Goal: Task Accomplishment & Management: Complete application form

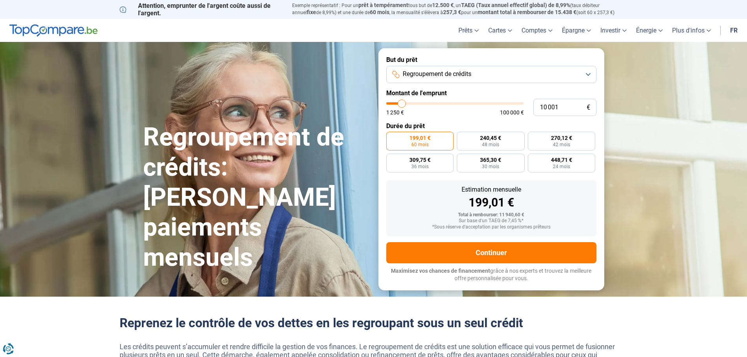
type input "13 250"
type input "13250"
type input "14 750"
type input "14750"
type input "16 000"
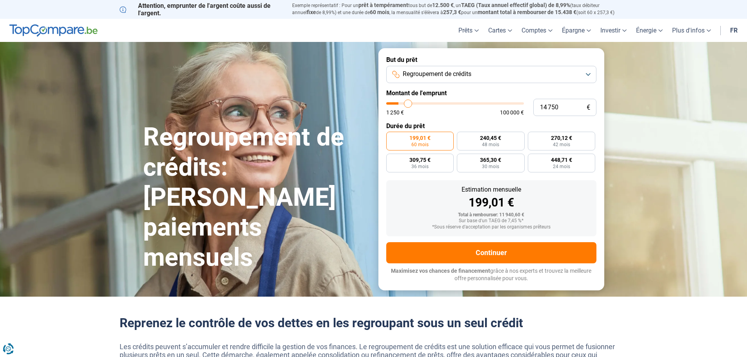
type input "16000"
type input "23 250"
type input "23250"
type input "28 250"
type input "28250"
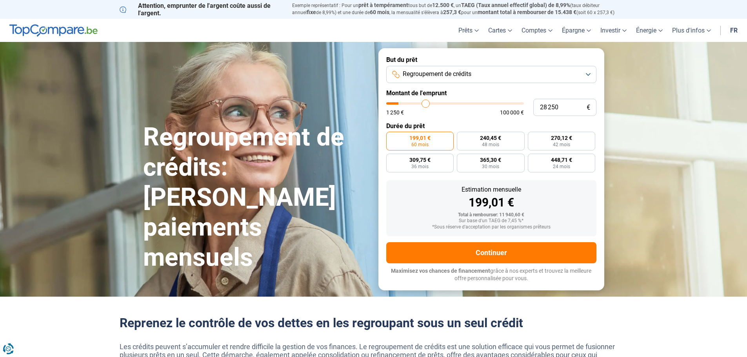
type input "34 000"
type input "34000"
type input "36 500"
type input "36500"
type input "37 000"
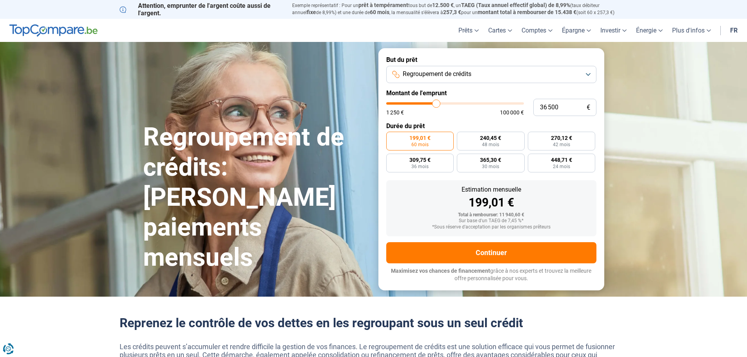
type input "37000"
type input "37 250"
type input "37250"
type input "37 750"
type input "37750"
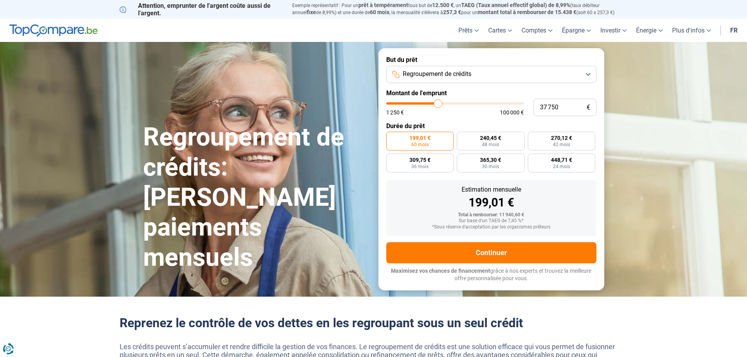
type input "38 000"
type input "38000"
type input "38 250"
type input "38250"
type input "39 250"
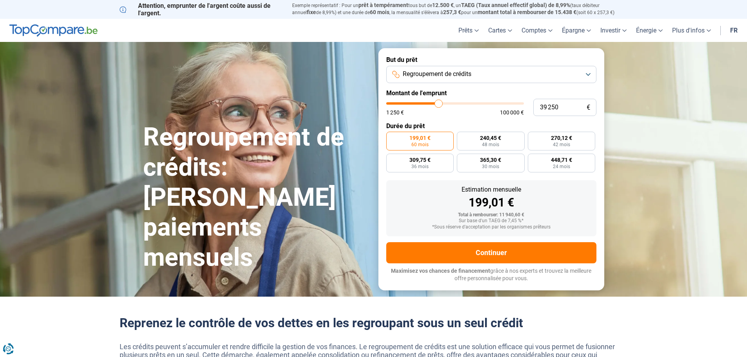
type input "39250"
type input "40 000"
type input "40000"
type input "43 500"
type input "43500"
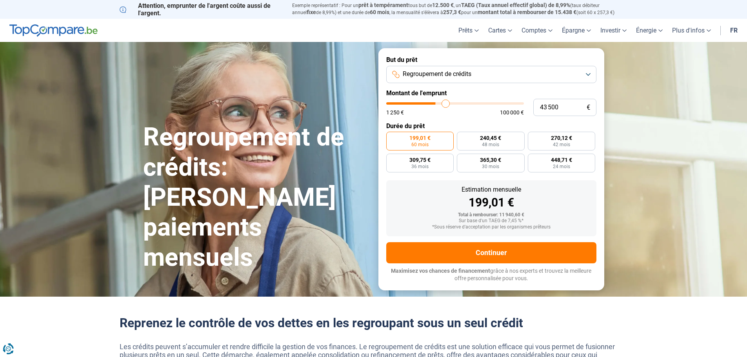
type input "47 500"
type input "47500"
type input "53 000"
type input "53000"
type input "56 000"
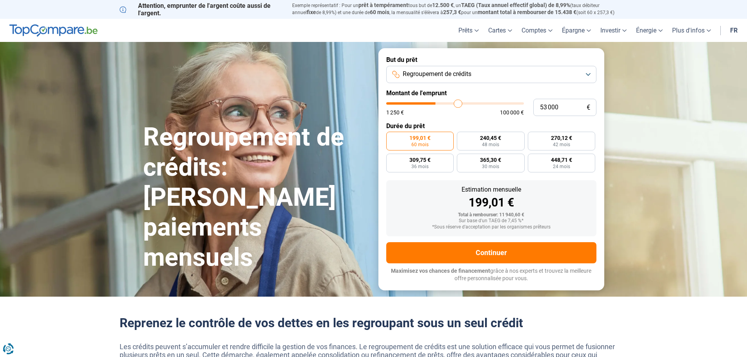
type input "56000"
type input "57 000"
type input "57000"
type input "57 500"
type input "57500"
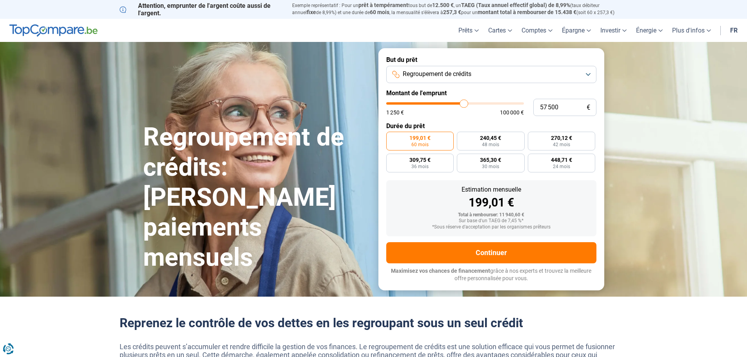
type input "57 750"
type input "57750"
type input "58 000"
type input "58000"
type input "59 000"
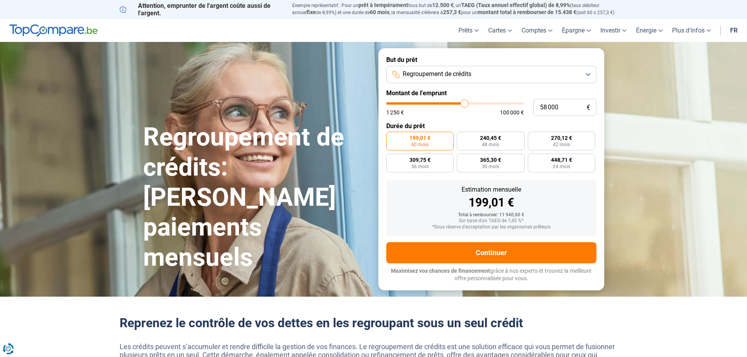
type input "59000"
type input "59 250"
type input "59250"
type input "62 000"
type input "62000"
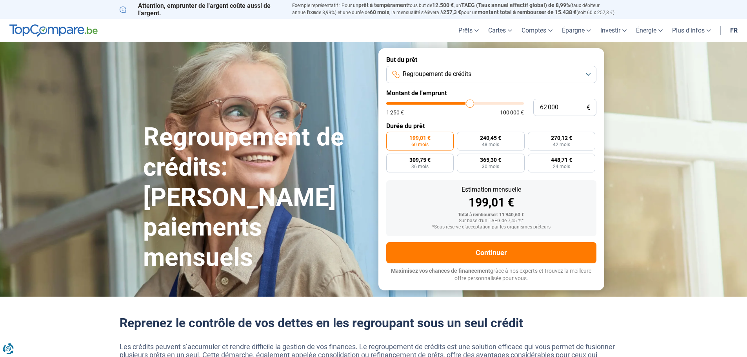
type input "64 500"
type input "64500"
type input "65 750"
type input "65750"
type input "66 250"
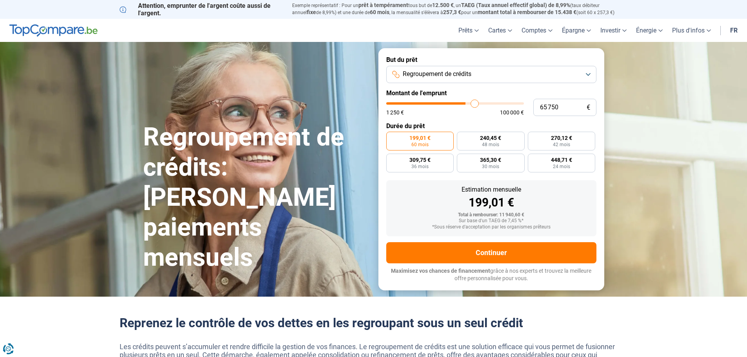
type input "66250"
type input "66 000"
type input "66000"
type input "63 500"
type input "63500"
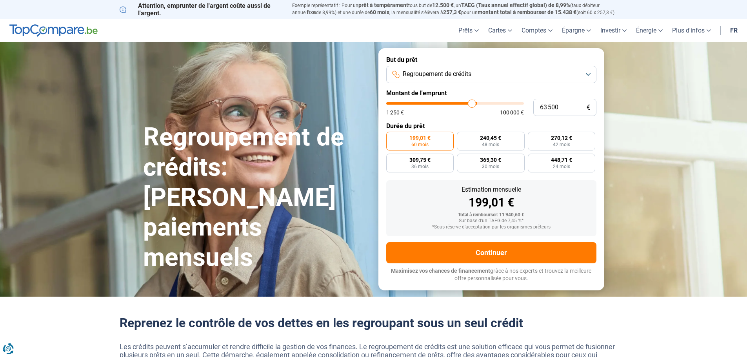
type input "62 250"
type input "62250"
type input "60 500"
type input "60500"
type input "59 500"
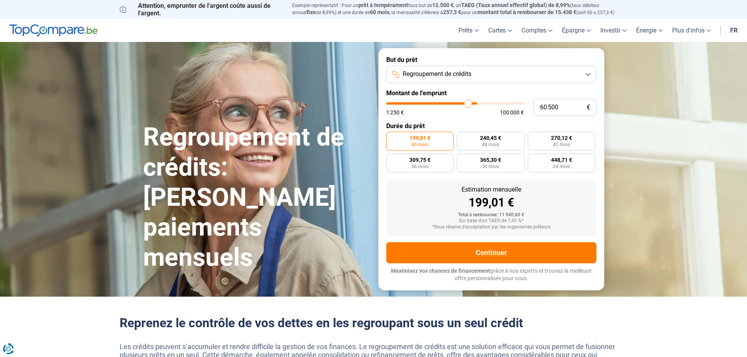
type input "59500"
type input "58 750"
type input "58750"
type input "57 000"
type input "57000"
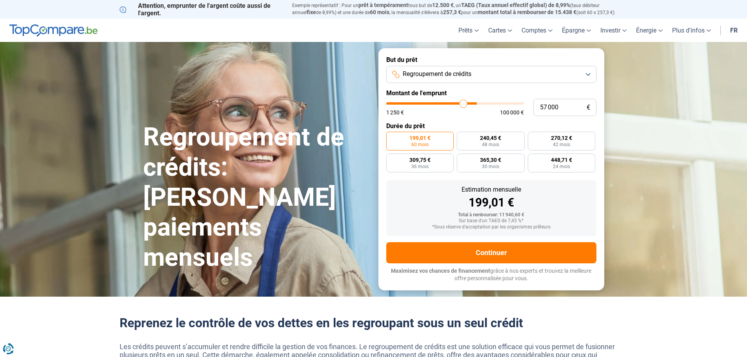
type input "55 750"
type input "55750"
type input "53 500"
type input "53500"
type input "52 000"
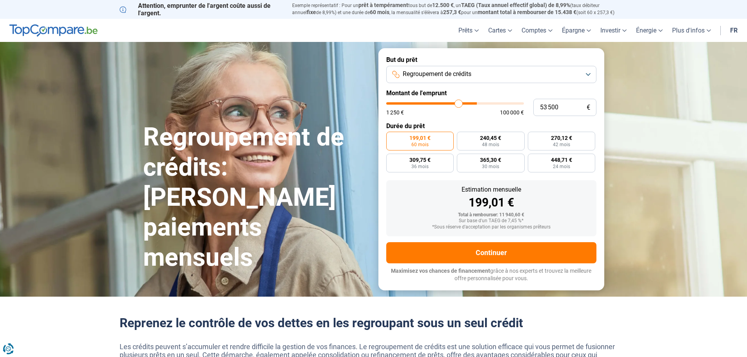
type input "52000"
type input "49 750"
type input "49750"
type input "48 750"
type input "48750"
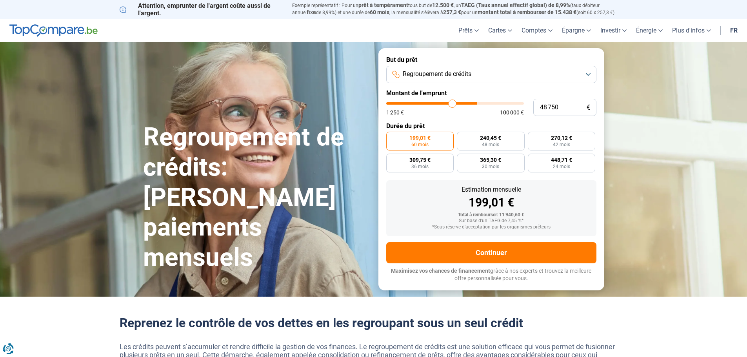
type input "47 500"
type input "47500"
type input "47 250"
type input "47250"
type input "46 750"
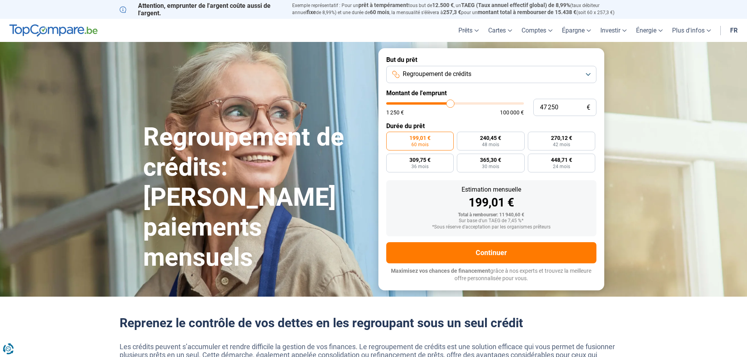
type input "46750"
type input "46 000"
type input "46000"
type input "45 250"
type input "45250"
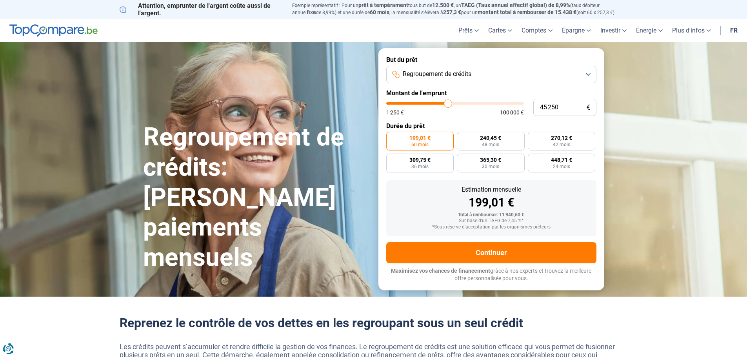
type input "44 000"
type input "44000"
type input "42 750"
type input "42750"
type input "41 250"
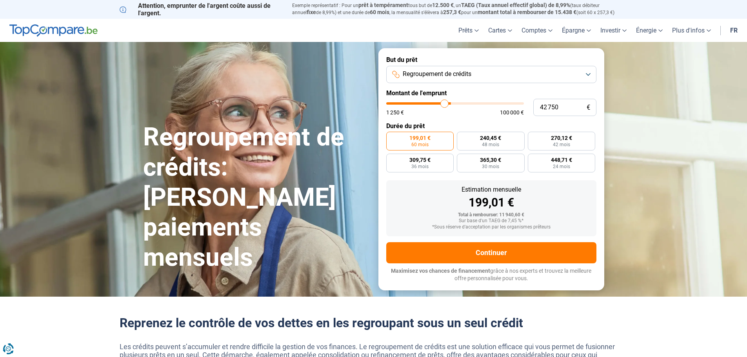
type input "41250"
type input "40 750"
type input "40750"
type input "40 250"
type input "40250"
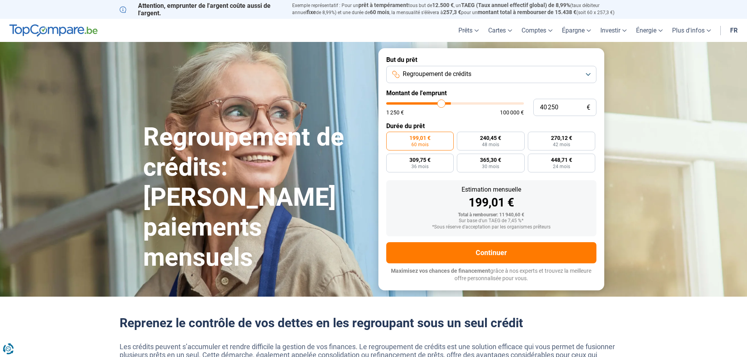
type input "39 750"
type input "39750"
type input "39 500"
type input "39500"
type input "39 250"
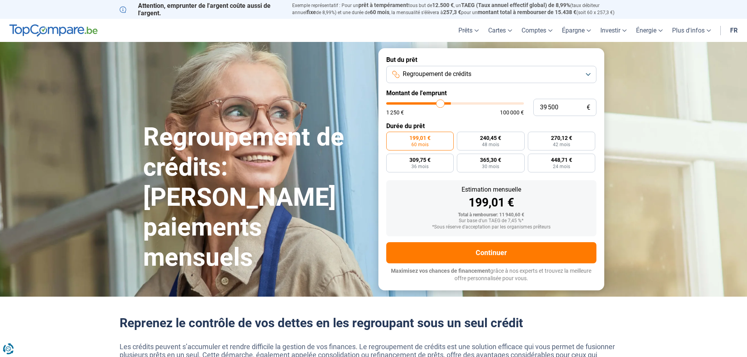
type input "39250"
type input "38 250"
type input "38250"
type input "38 000"
type input "38000"
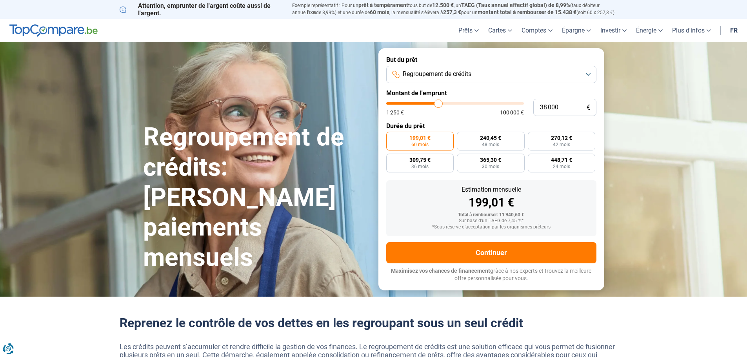
type input "37 750"
type input "37750"
type input "37 000"
type input "37000"
type input "37 250"
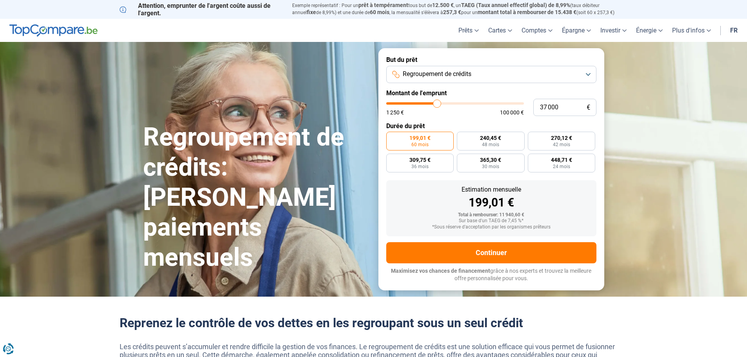
type input "37250"
type input "37 750"
type input "37750"
type input "38 000"
type input "38000"
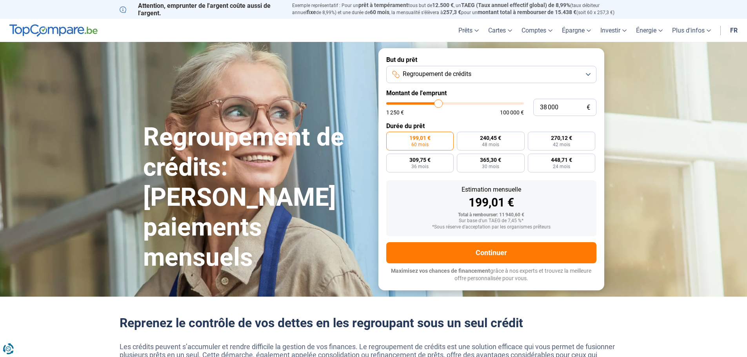
type input "38 500"
type input "38500"
type input "38 750"
type input "38750"
type input "39 250"
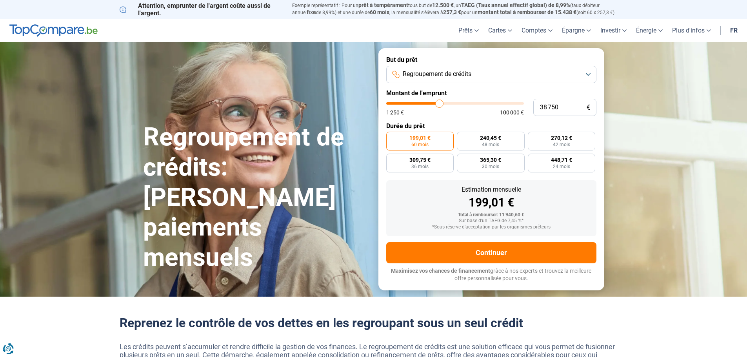
type input "39250"
type input "39 750"
type input "39750"
type input "40 250"
type input "40250"
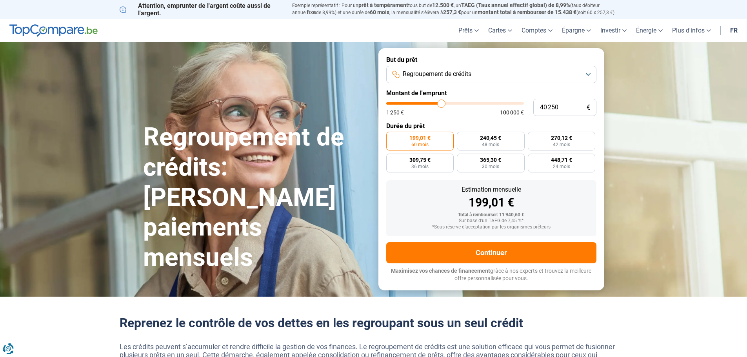
type input "40 750"
type input "40750"
type input "41 000"
type input "41000"
type input "41 500"
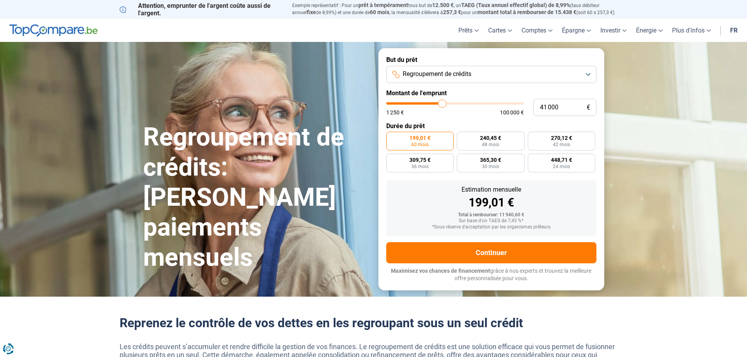
type input "41500"
type input "42 000"
type input "42000"
type input "42 250"
type input "42250"
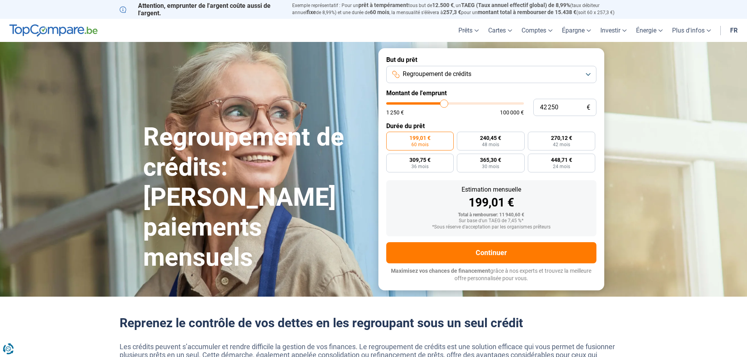
type input "43 000"
type input "43000"
type input "43 750"
type input "43750"
type input "43 500"
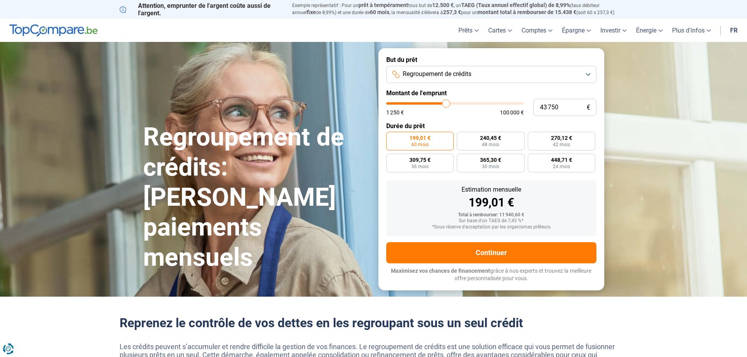
type input "43500"
type input "43 000"
type input "43000"
type input "42 500"
type input "42500"
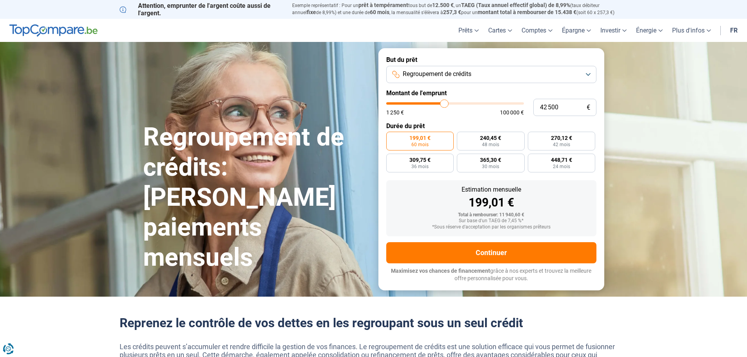
type input "42 250"
type input "42250"
type input "42 750"
type input "42750"
type input "43 500"
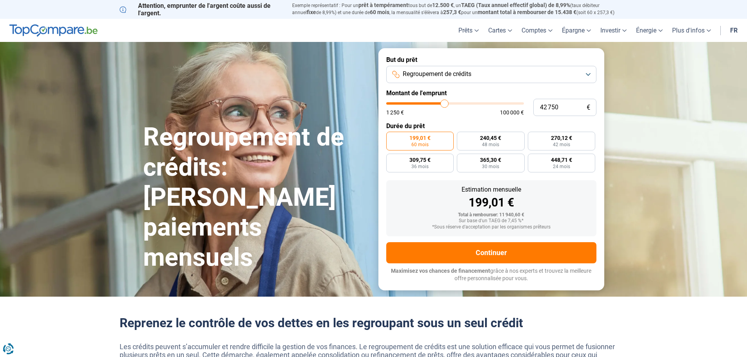
type input "43500"
type input "43 750"
drag, startPoint x: 406, startPoint y: 103, endPoint x: 446, endPoint y: 104, distance: 40.0
type input "43750"
click at [446, 104] on input "range" at bounding box center [455, 103] width 138 height 2
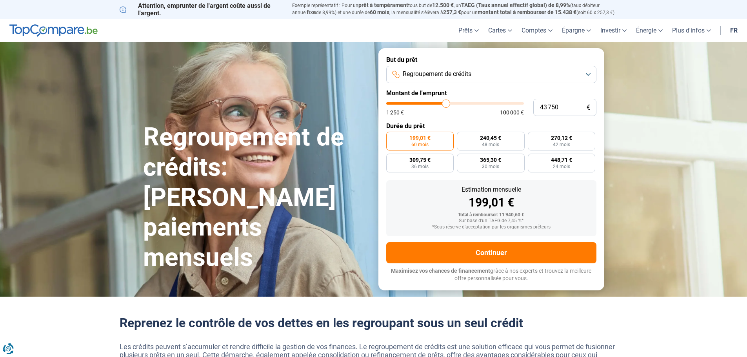
radio input "false"
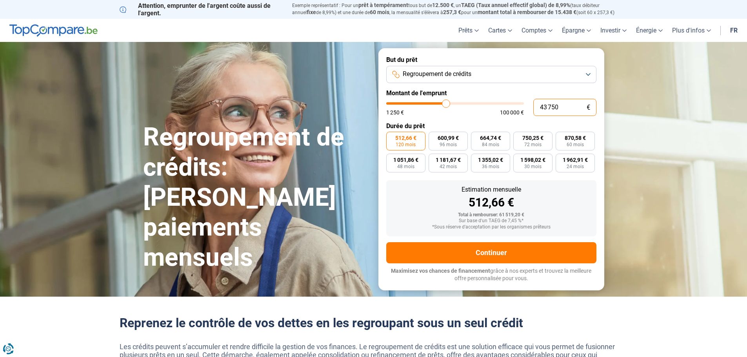
drag, startPoint x: 561, startPoint y: 106, endPoint x: 528, endPoint y: 106, distance: 33.4
click at [528, 106] on div "43 750 € 1 250 € 100 000 €" at bounding box center [491, 107] width 210 height 17
type input "4"
type input "1250"
type input "43"
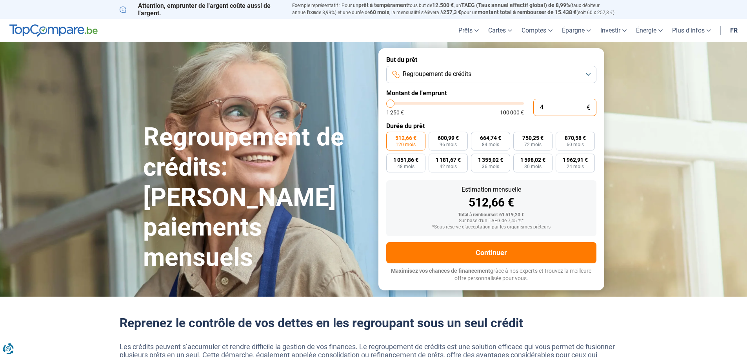
type input "1250"
type input "430"
type input "1250"
type input "4 300"
type input "4250"
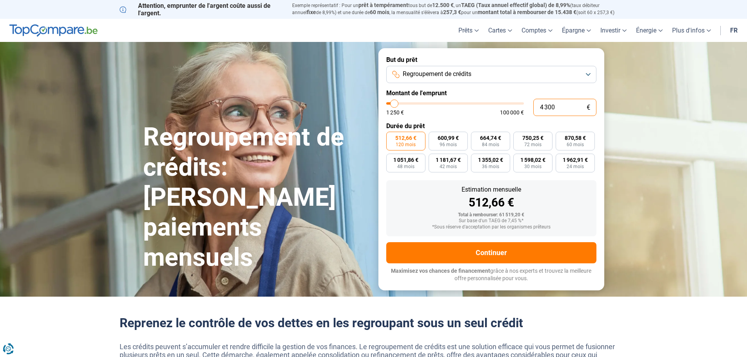
type input "43 000"
type input "43000"
type input "43 000"
click at [488, 139] on span "653,35 €" at bounding box center [490, 137] width 21 height 5
click at [476, 137] on input "653,35 € 84 mois" at bounding box center [473, 134] width 5 height 5
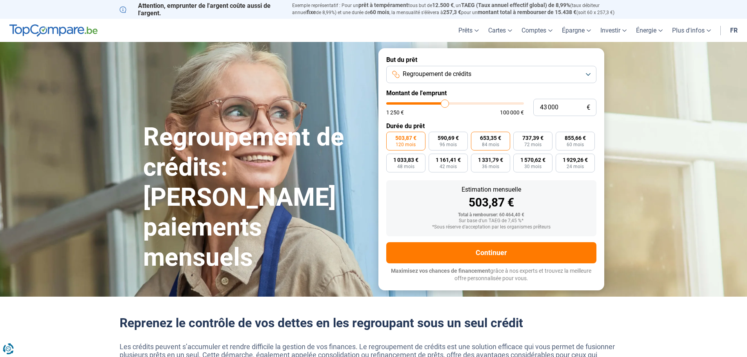
radio input "true"
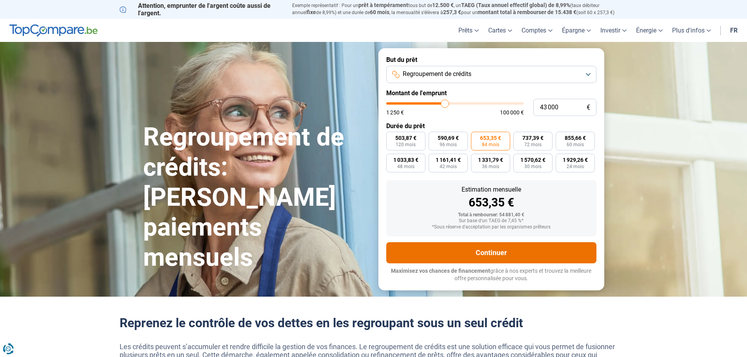
click at [501, 250] on button "Continuer" at bounding box center [491, 252] width 210 height 21
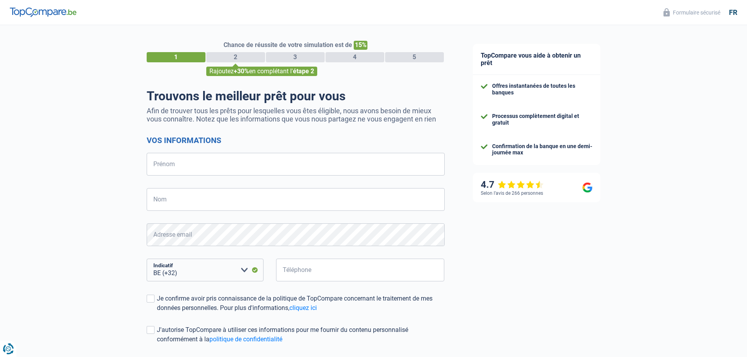
select select "32"
